Goal: Communication & Community: Ask a question

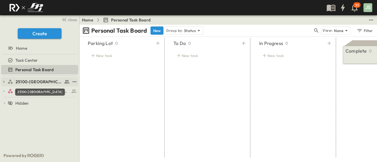
click at [40, 82] on span "25100-[GEOGRAPHIC_DATA]" at bounding box center [39, 82] width 47 height 6
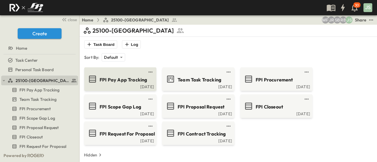
click at [126, 77] on span "FPI Pay App Tracking" at bounding box center [123, 80] width 47 height 7
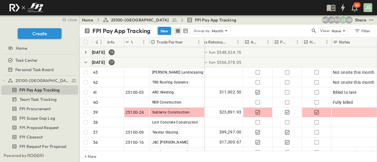
scroll to position [29, 163]
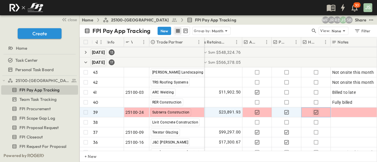
click at [315, 113] on icon "button" at bounding box center [316, 113] width 6 height 6
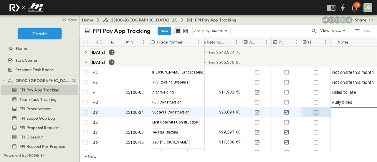
click at [338, 113] on div at bounding box center [371, 112] width 78 height 8
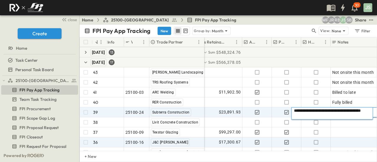
type textarea "**********"
click at [339, 145] on div at bounding box center [371, 142] width 78 height 8
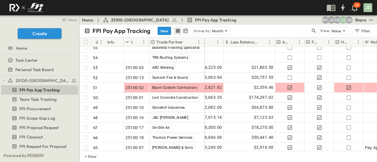
scroll to position [295, 167]
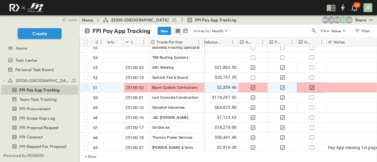
click at [312, 87] on icon "button" at bounding box center [312, 87] width 4 height 4
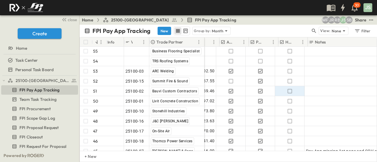
scroll to position [291, 196]
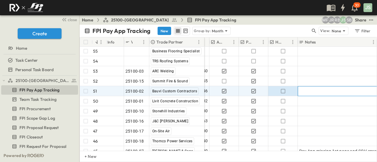
click at [322, 93] on div at bounding box center [338, 91] width 78 height 8
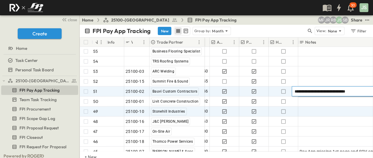
type textarea "**********"
click at [322, 113] on div at bounding box center [338, 111] width 78 height 8
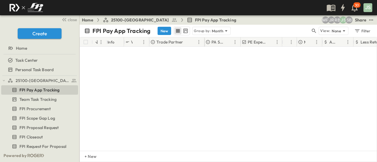
scroll to position [0, 0]
